Goal: Information Seeking & Learning: Understand process/instructions

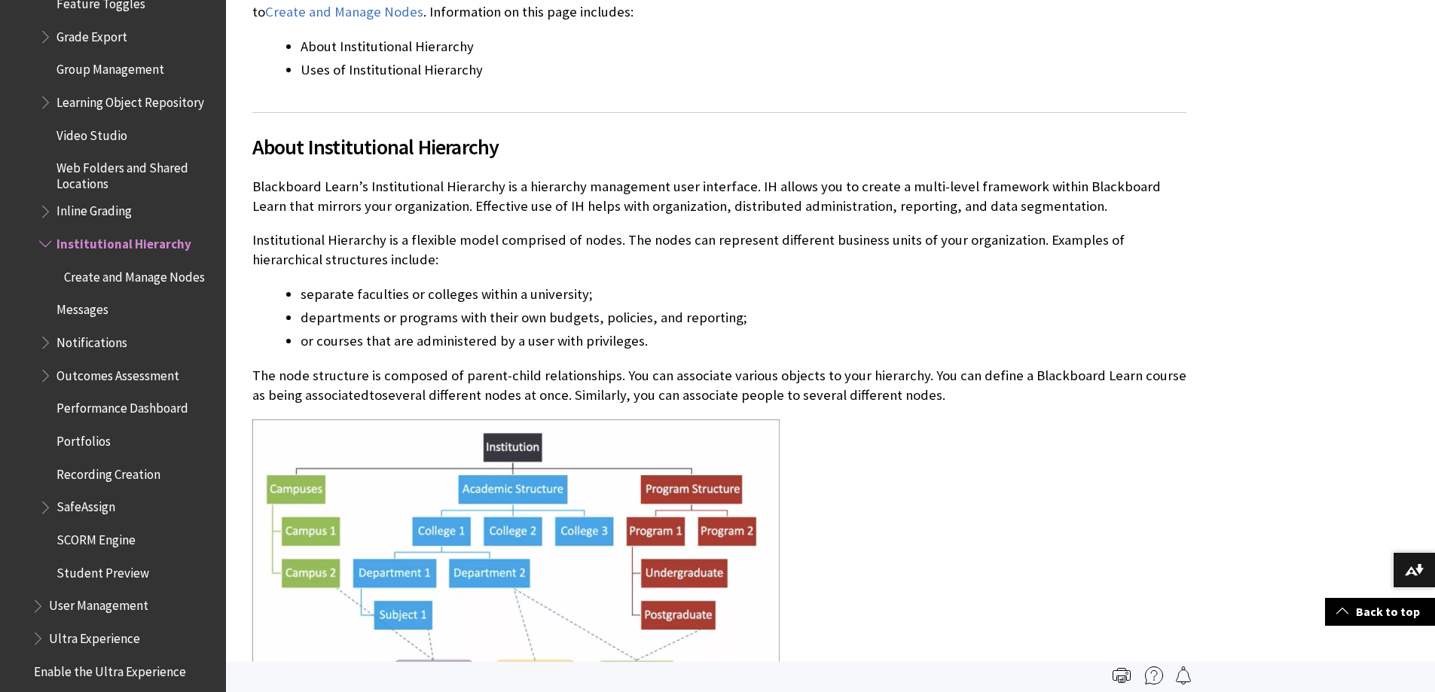
scroll to position [2887, 0]
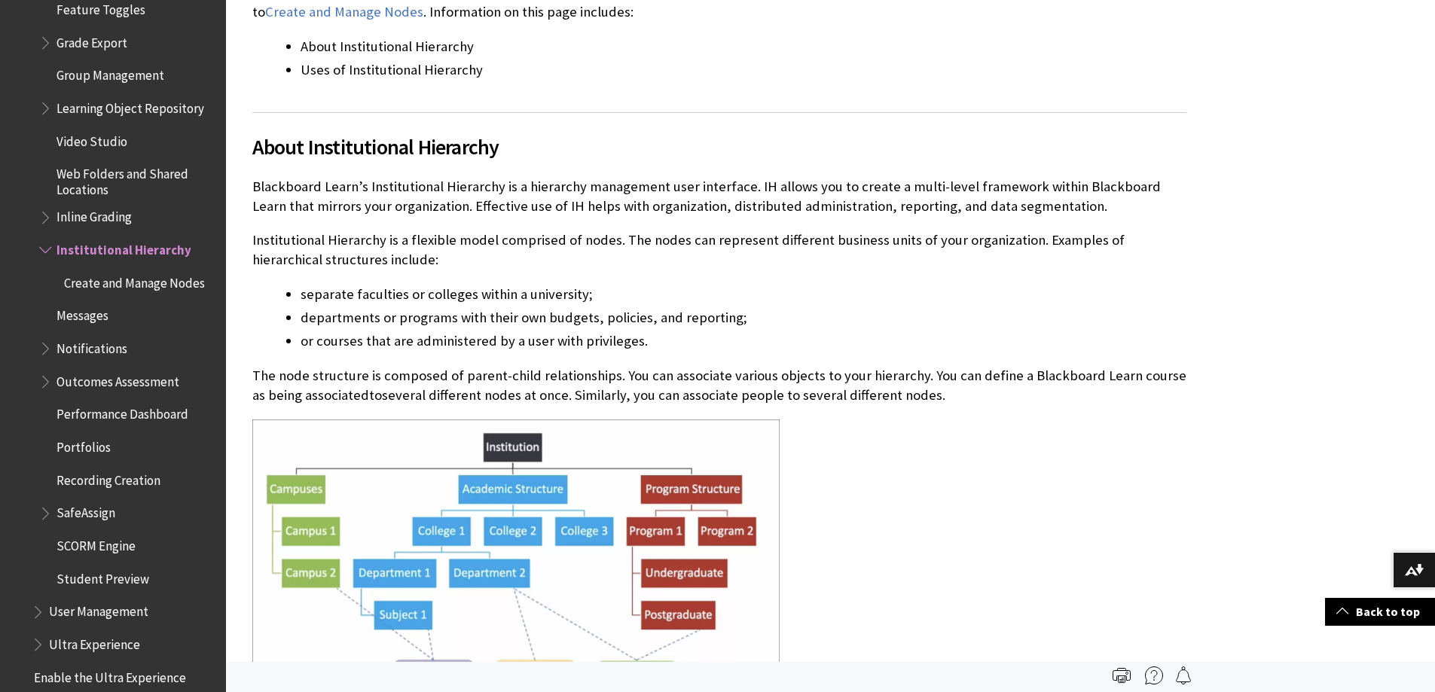
click at [149, 291] on span "Create and Manage Nodes" at bounding box center [134, 280] width 141 height 20
click at [108, 291] on span "Create and Manage Nodes" at bounding box center [138, 280] width 149 height 20
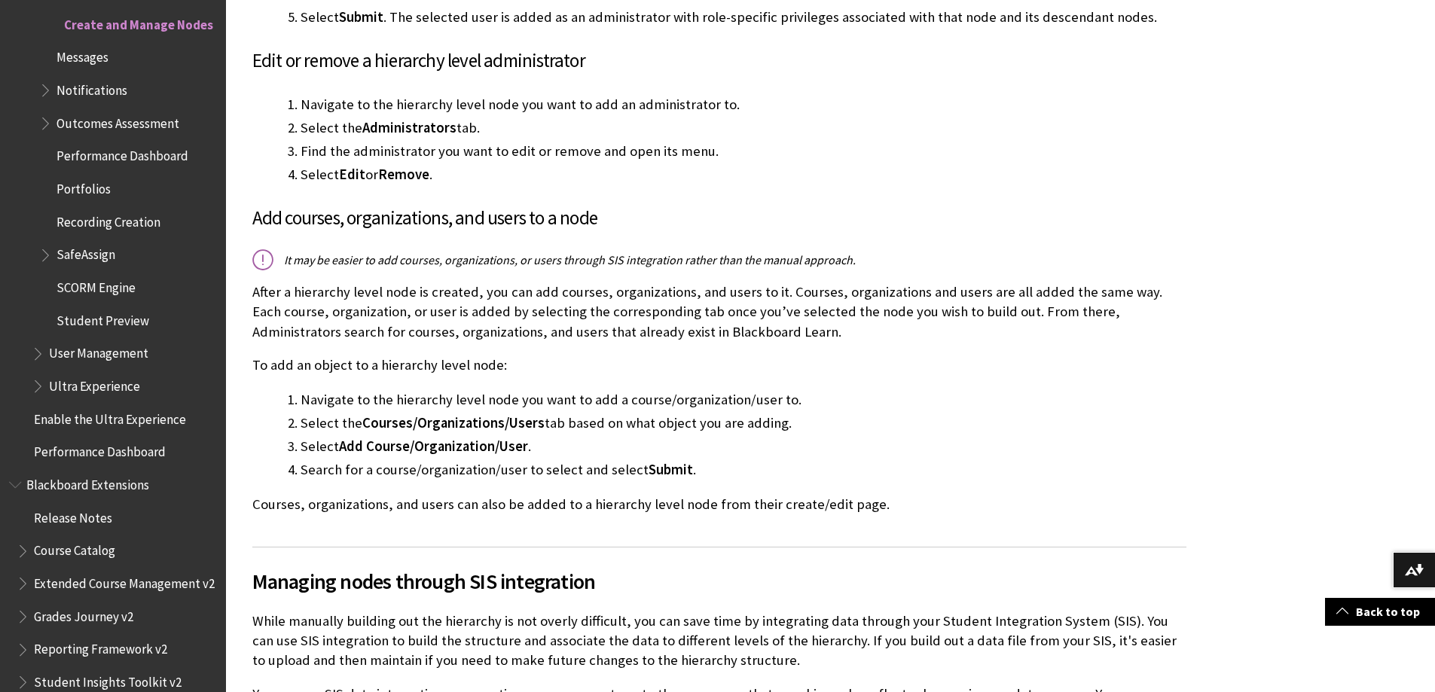
scroll to position [2561, 0]
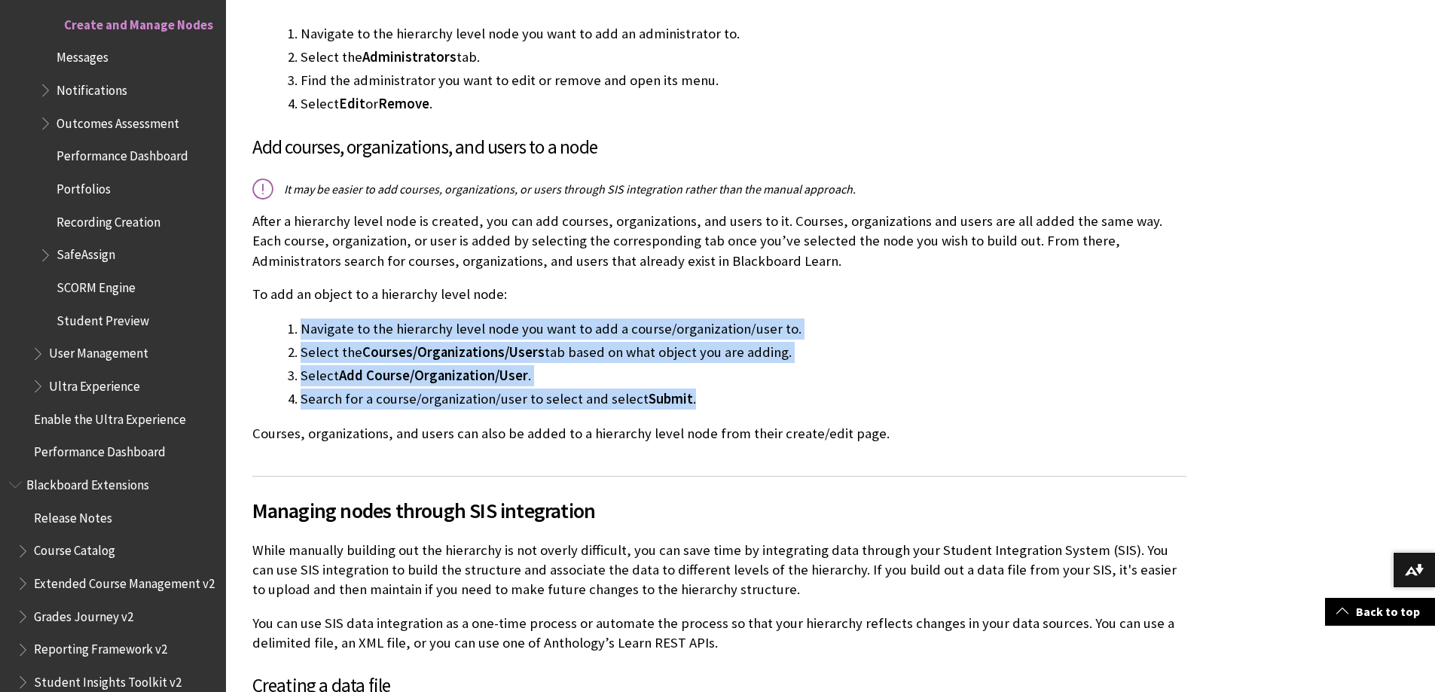
drag, startPoint x: 300, startPoint y: 263, endPoint x: 734, endPoint y: 337, distance: 440.1
click at [734, 337] on ol "Navigate to the hierarchy level node you want to add a course/organization/user…" at bounding box center [719, 364] width 934 height 91
click at [734, 389] on li "Search for a course/organization/user to select and select Submit ." at bounding box center [743, 399] width 886 height 21
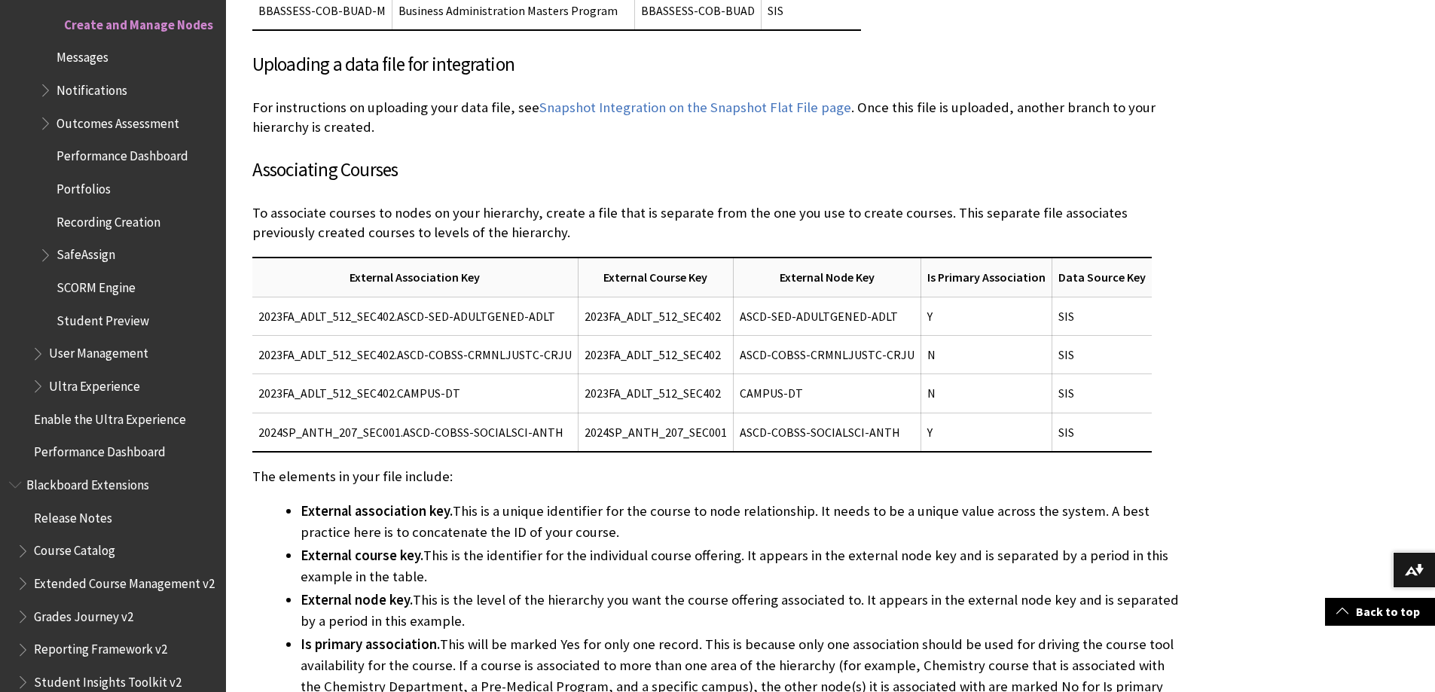
scroll to position [4067, 0]
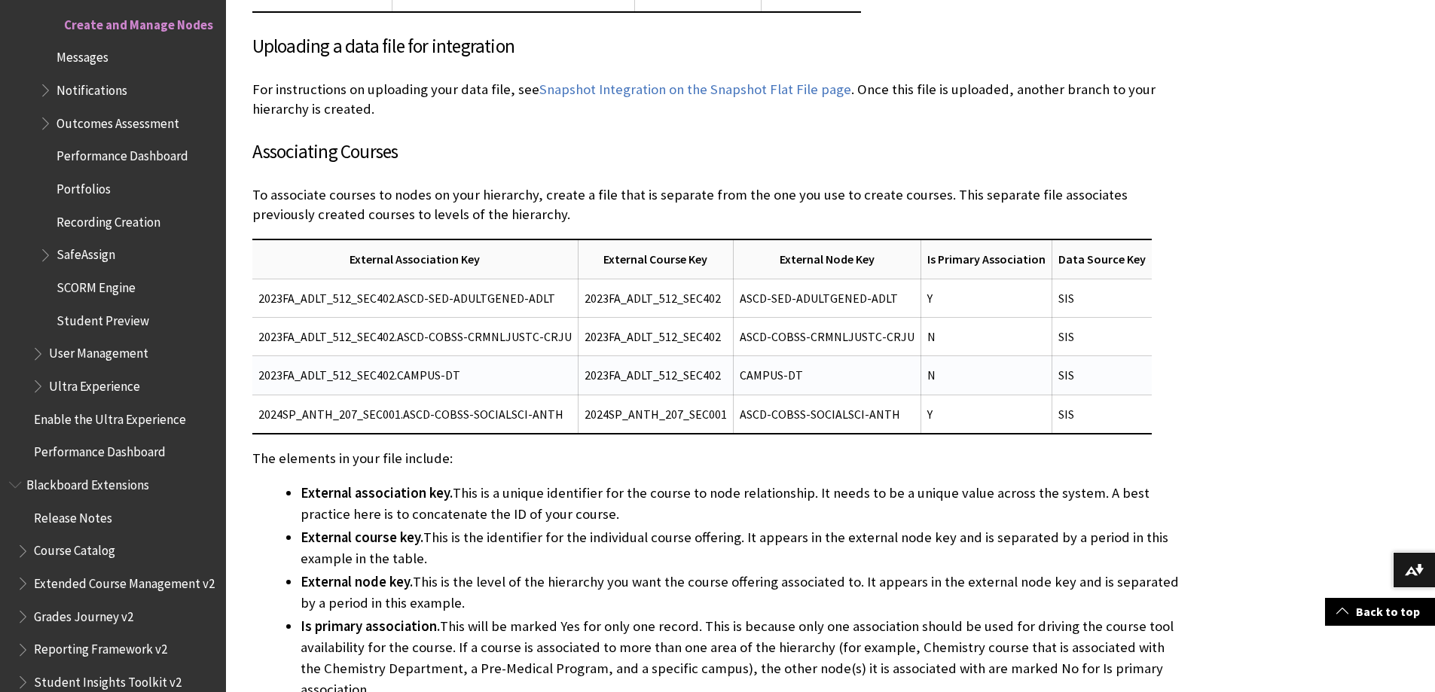
click at [640, 356] on td "2023FA_ADLT_512_SEC402" at bounding box center [655, 375] width 155 height 38
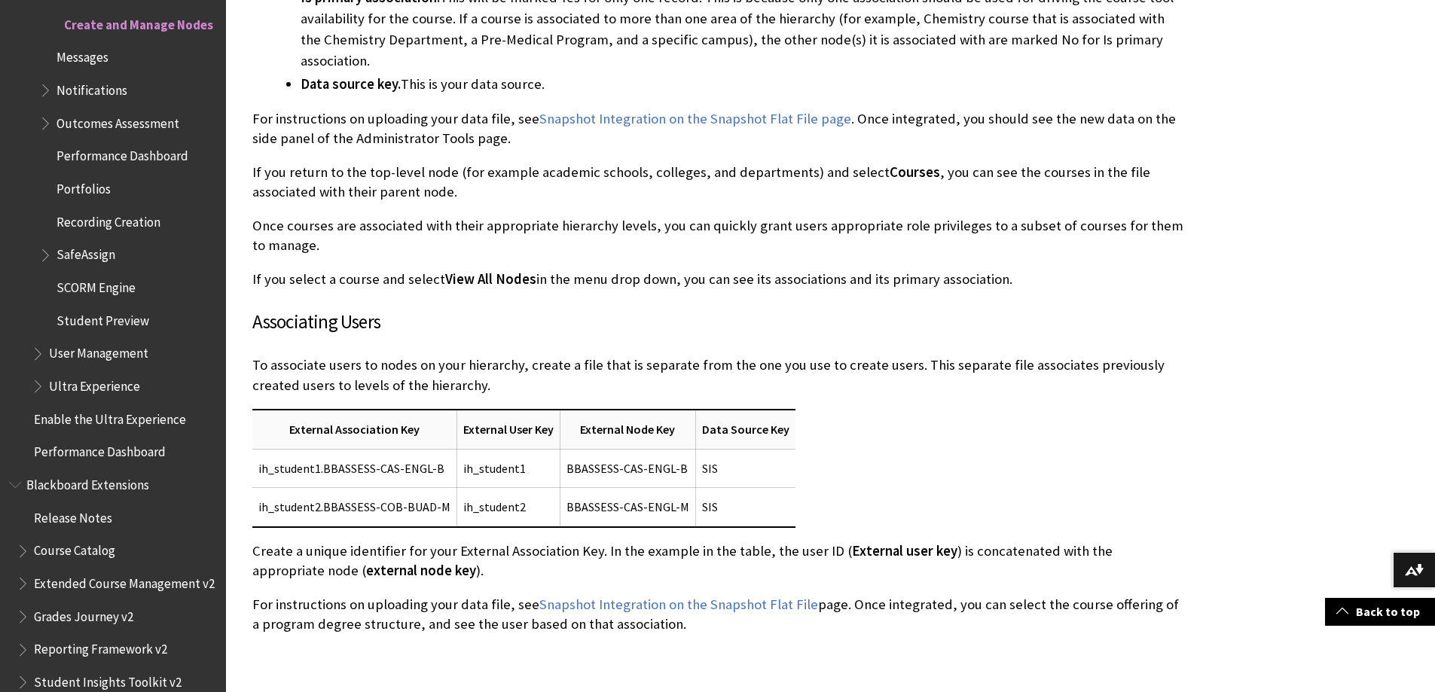
scroll to position [4669, 0]
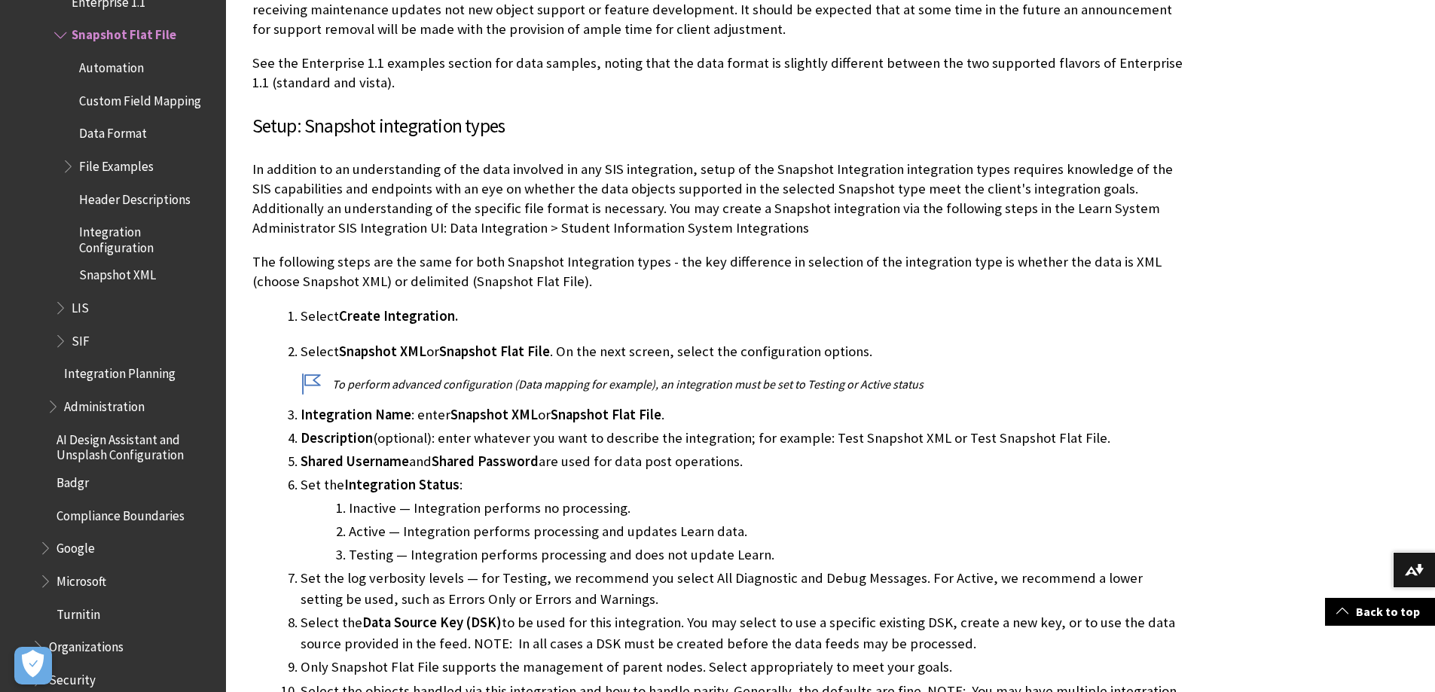
scroll to position [1205, 0]
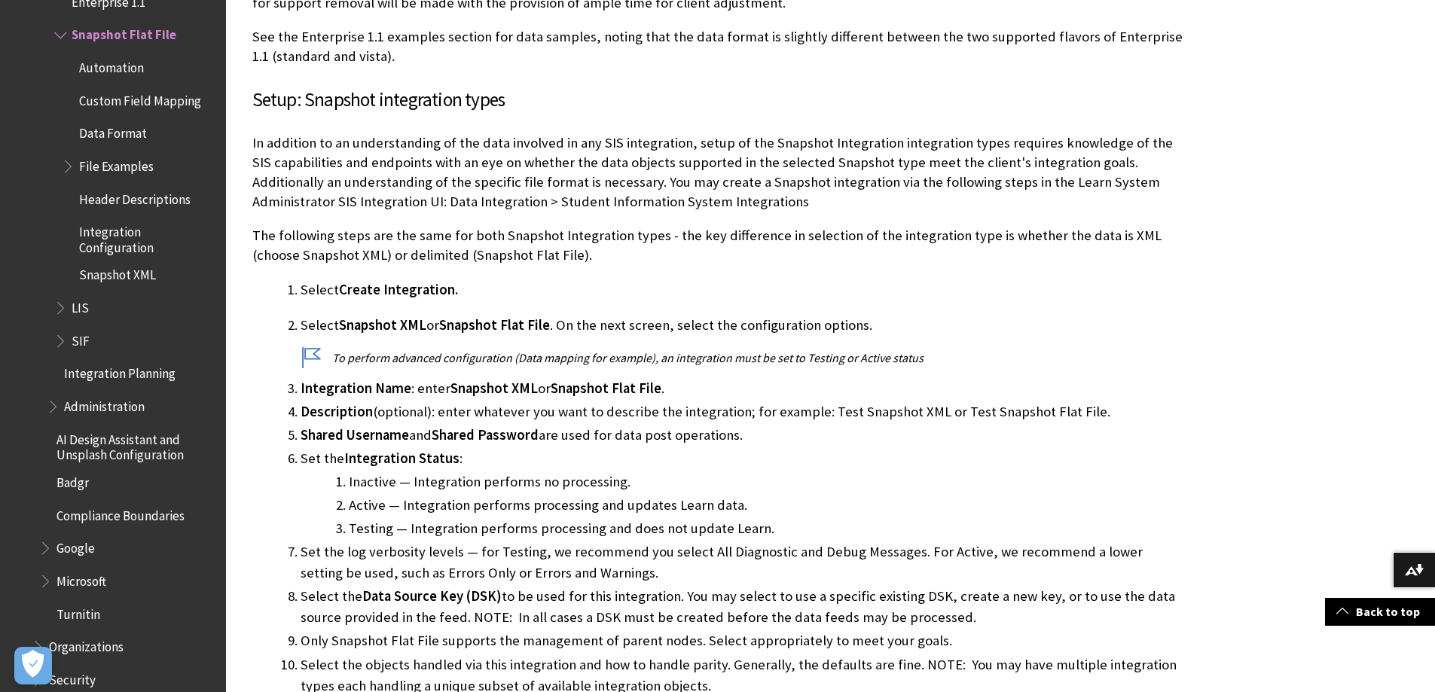
click at [296, 362] on ol "Select Create Integration. Select Snapshot XML or Snapshot Flat File . On the n…" at bounding box center [719, 499] width 934 height 441
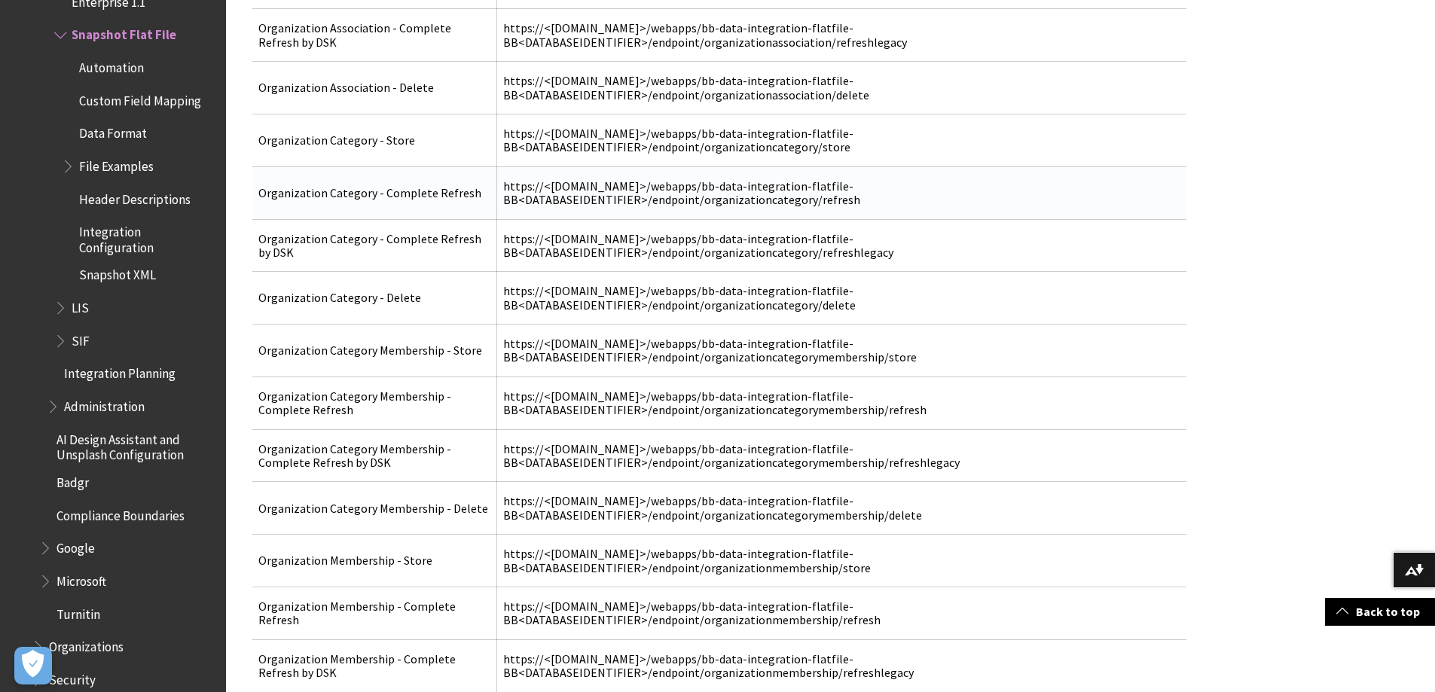
scroll to position [5949, 0]
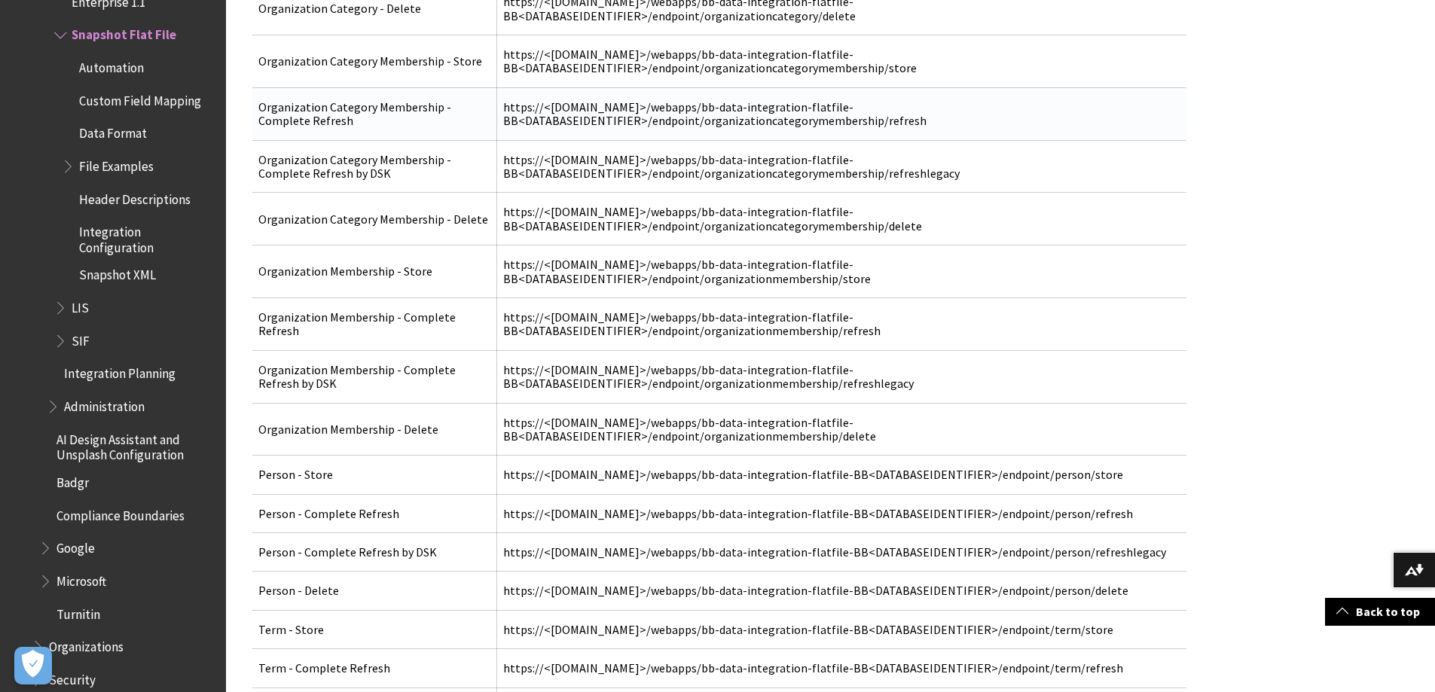
click at [888, 87] on td "https://<[DOMAIN_NAME]>/webapps/bb-data-integration-flatfile-BB<DATABASEIDENTIF…" at bounding box center [840, 113] width 689 height 53
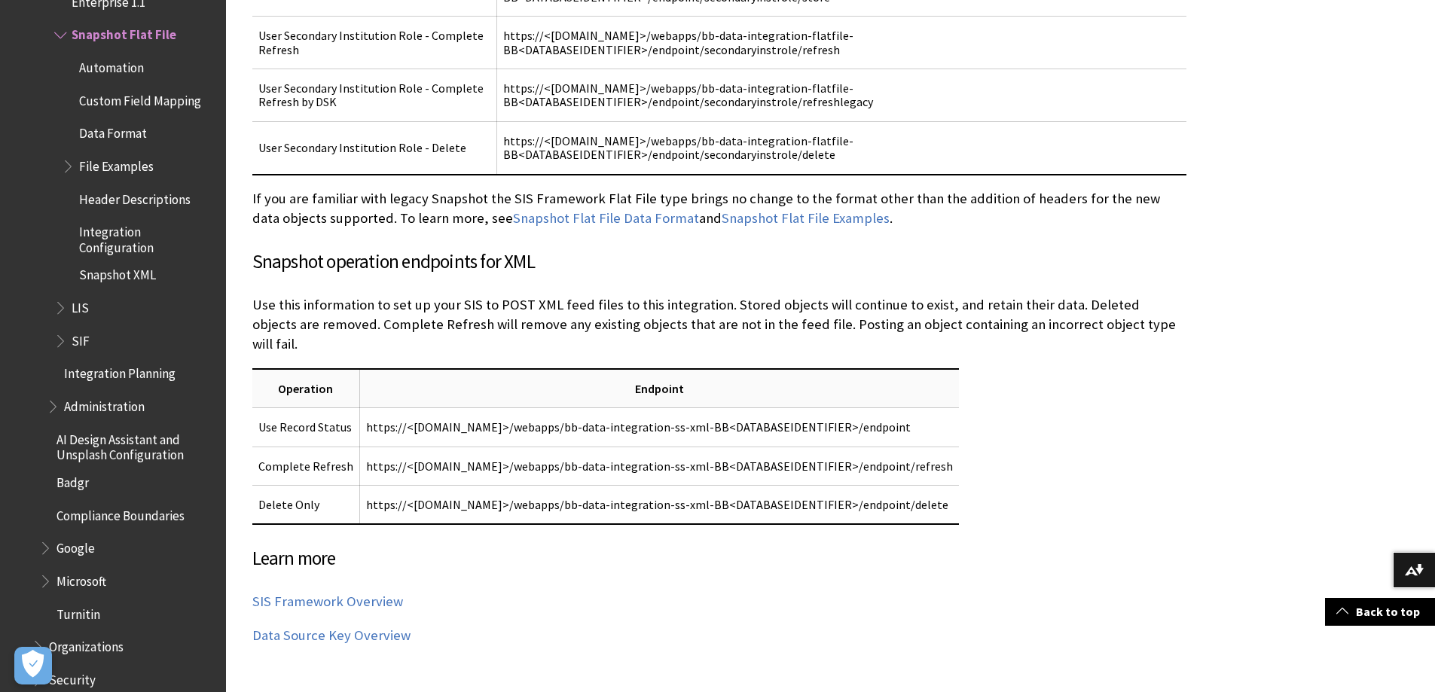
scroll to position [6928, 0]
